Goal: Transaction & Acquisition: Purchase product/service

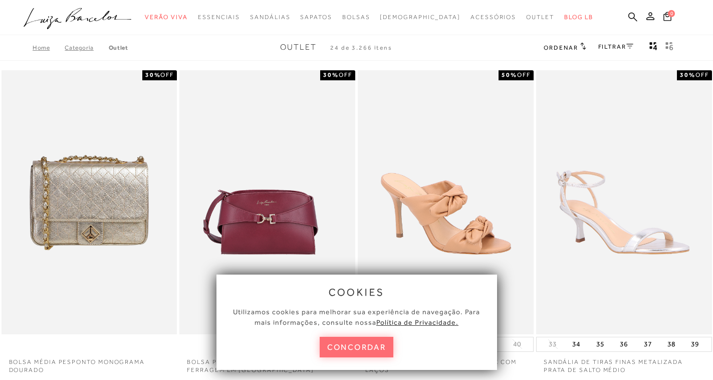
click at [370, 342] on button "concordar" at bounding box center [357, 346] width 74 height 21
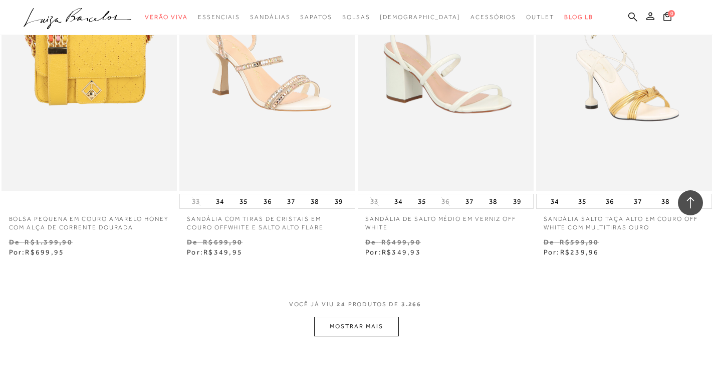
scroll to position [1955, 0]
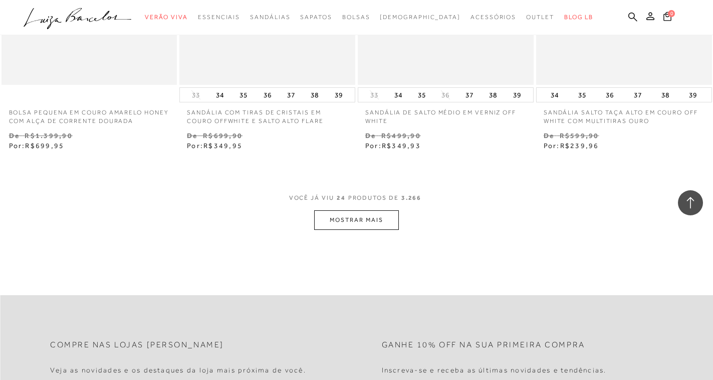
click at [351, 221] on button "MOSTRAR MAIS" at bounding box center [356, 220] width 84 height 20
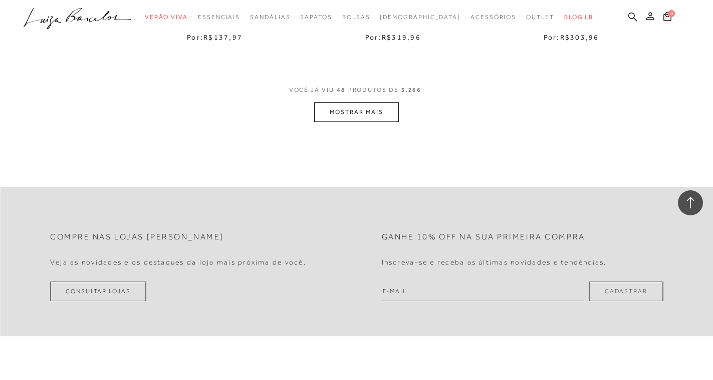
scroll to position [4111, 0]
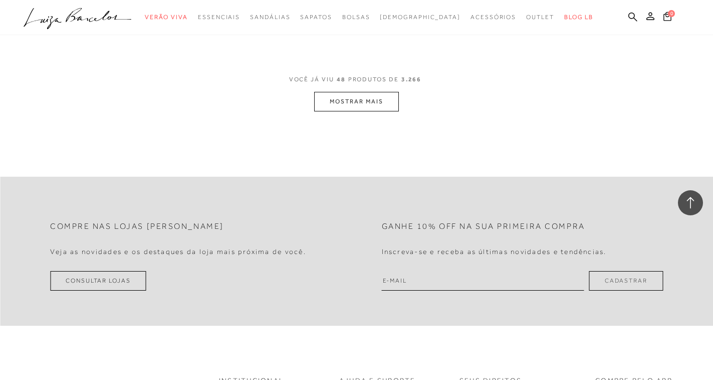
click at [383, 106] on button "MOSTRAR MAIS" at bounding box center [356, 102] width 84 height 20
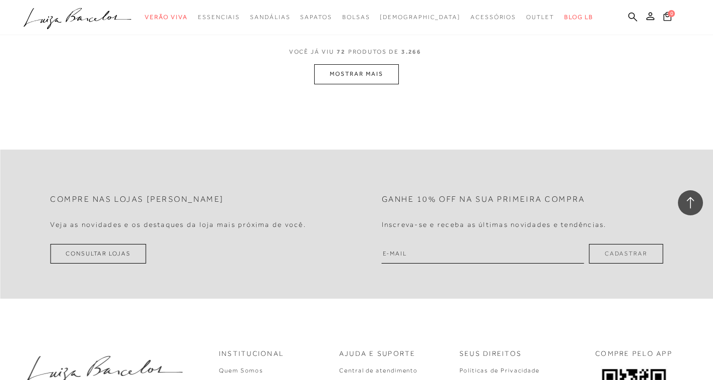
scroll to position [6167, 0]
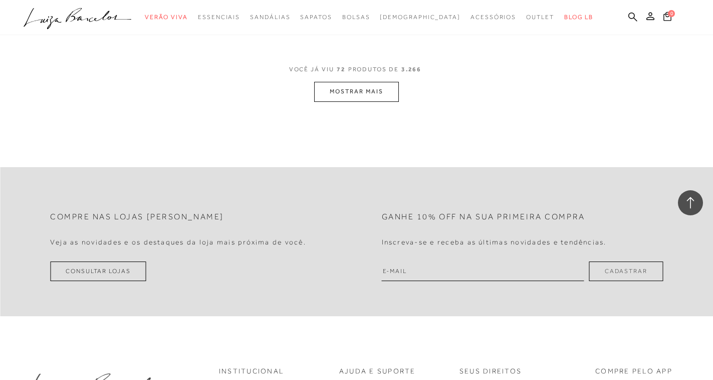
click at [351, 89] on button "MOSTRAR MAIS" at bounding box center [356, 92] width 84 height 20
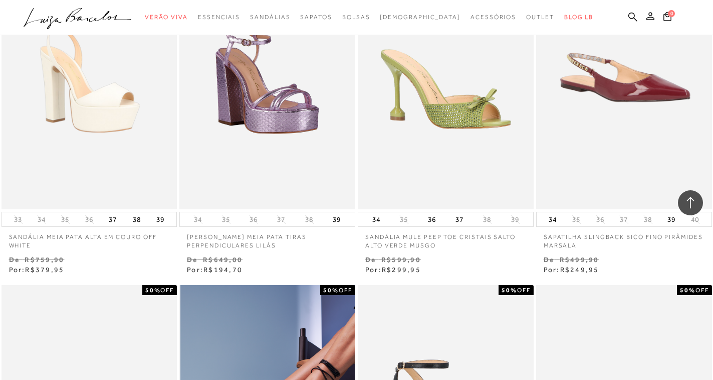
scroll to position [6217, 0]
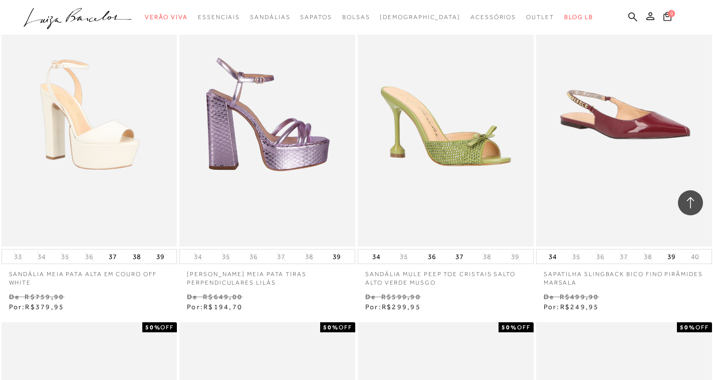
click at [260, 167] on img at bounding box center [267, 114] width 175 height 264
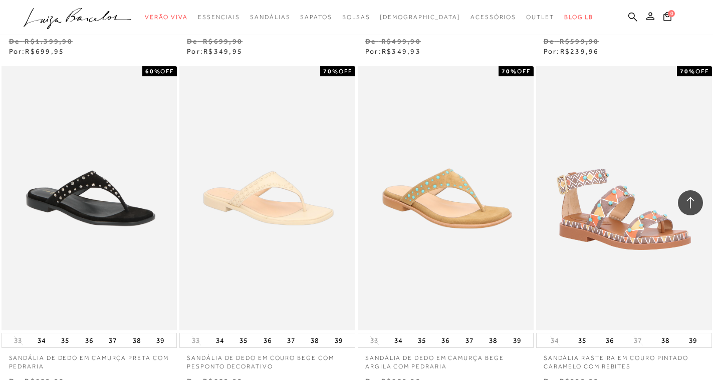
scroll to position [2757, 0]
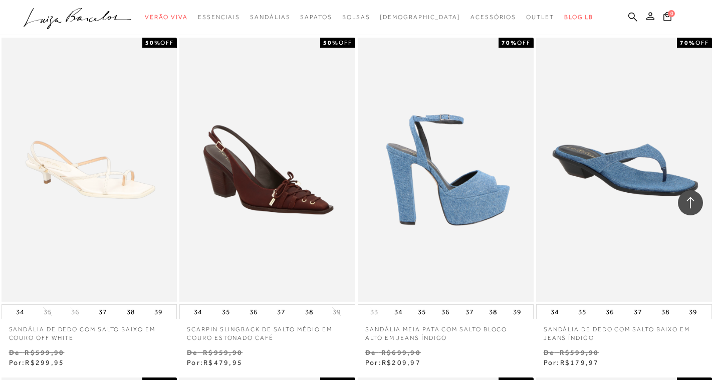
click at [463, 205] on img at bounding box center [446, 170] width 175 height 264
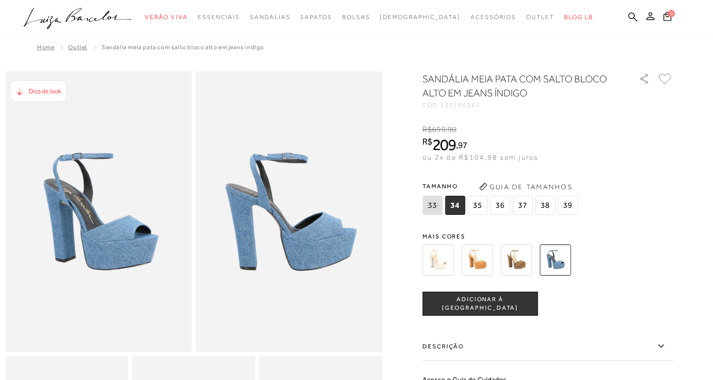
click at [475, 262] on img at bounding box center [477, 259] width 31 height 31
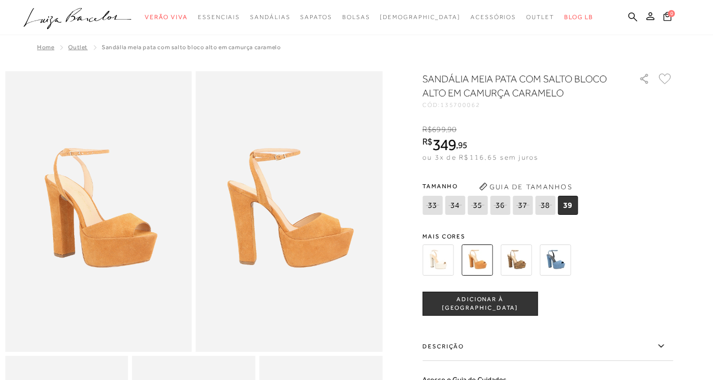
click at [438, 257] on img at bounding box center [438, 259] width 31 height 31
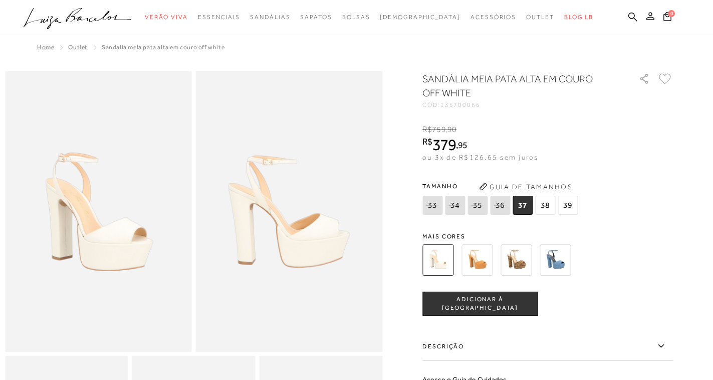
click at [528, 266] on img at bounding box center [516, 259] width 31 height 31
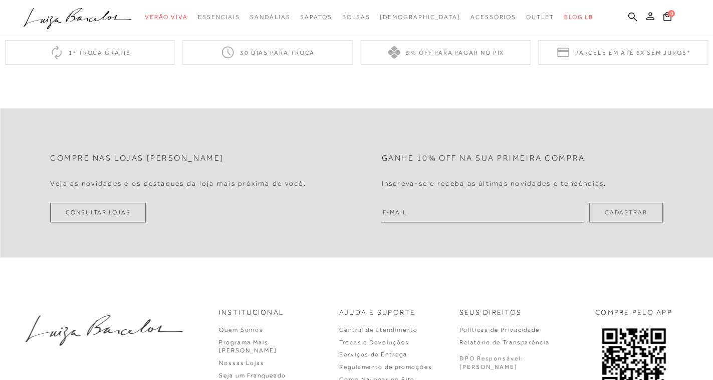
scroll to position [641, 0]
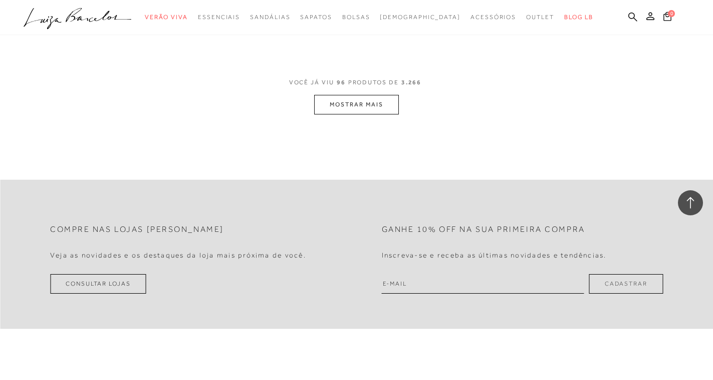
scroll to position [8122, 0]
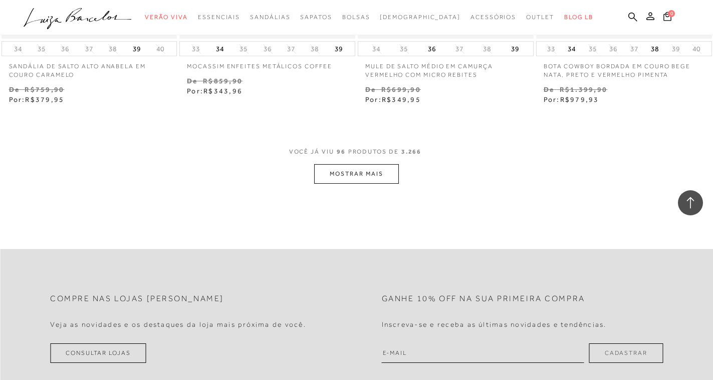
click at [362, 172] on button "MOSTRAR MAIS" at bounding box center [356, 174] width 84 height 20
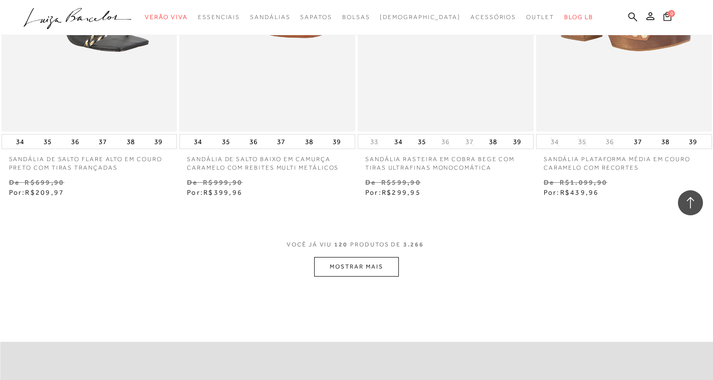
scroll to position [10077, 0]
click at [343, 264] on button "MOSTRAR MAIS" at bounding box center [356, 265] width 84 height 20
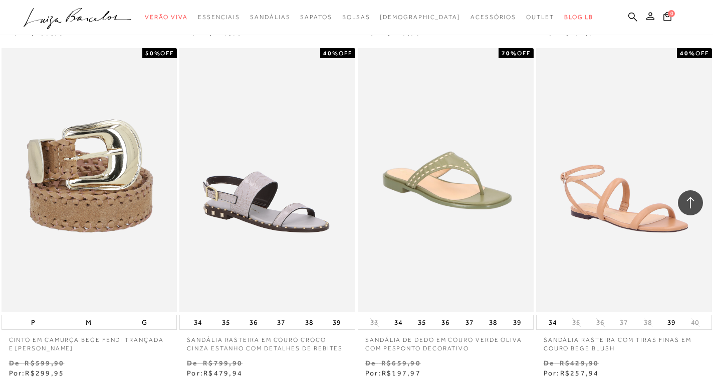
scroll to position [12233, 0]
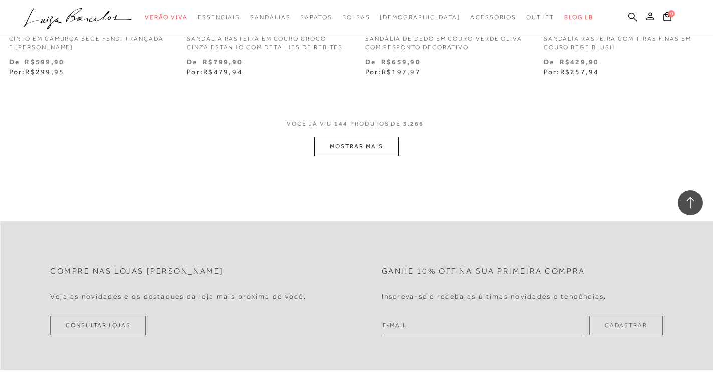
click at [360, 147] on button "MOSTRAR MAIS" at bounding box center [356, 146] width 84 height 20
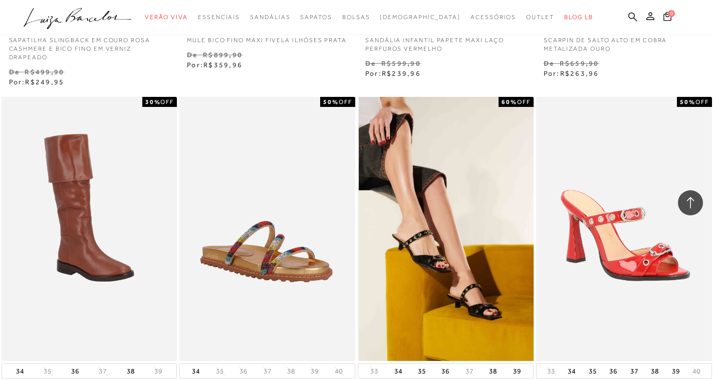
scroll to position [14138, 0]
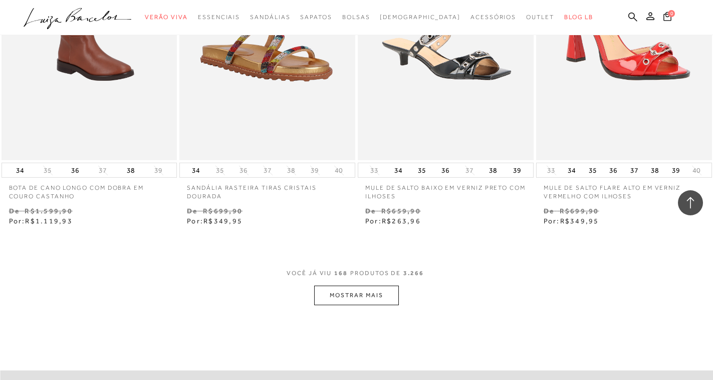
click at [352, 298] on button "MOSTRAR MAIS" at bounding box center [356, 295] width 84 height 20
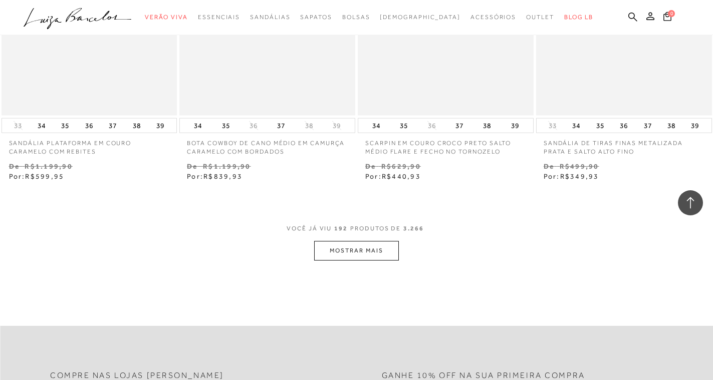
scroll to position [16243, 0]
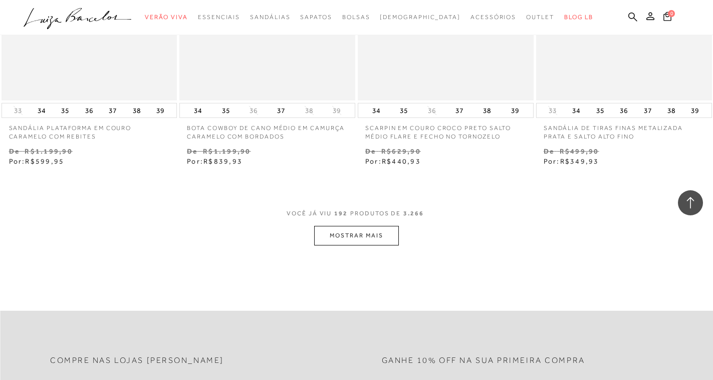
click at [351, 234] on button "MOSTRAR MAIS" at bounding box center [356, 236] width 84 height 20
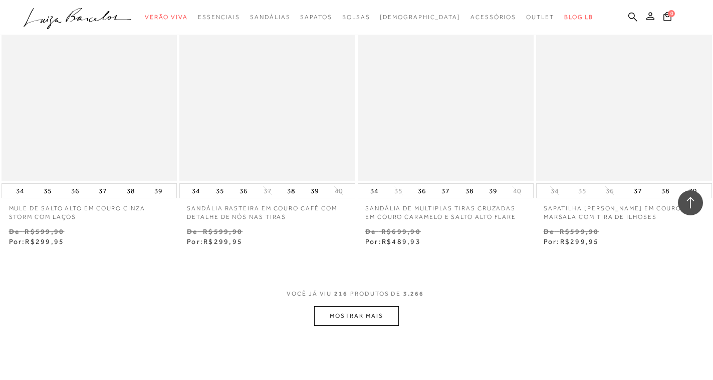
scroll to position [18249, 0]
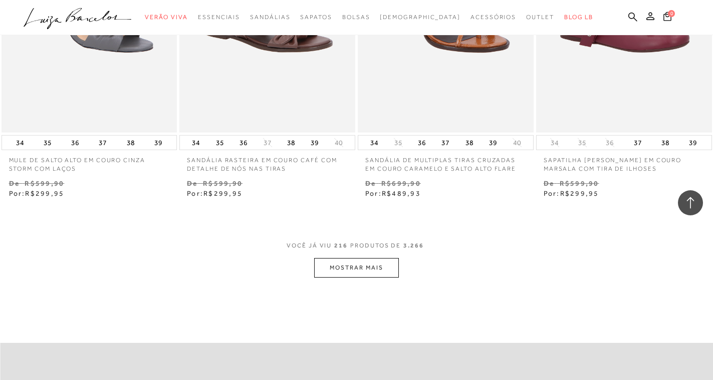
click at [348, 264] on button "MOSTRAR MAIS" at bounding box center [356, 268] width 84 height 20
